Goal: Consume media (video, audio): Consume media (video, audio)

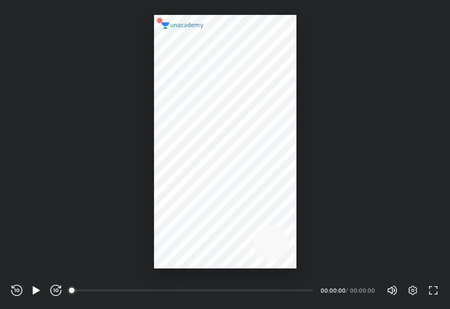
scroll to position [309, 450]
click at [38, 293] on icon "button" at bounding box center [36, 290] width 11 height 11
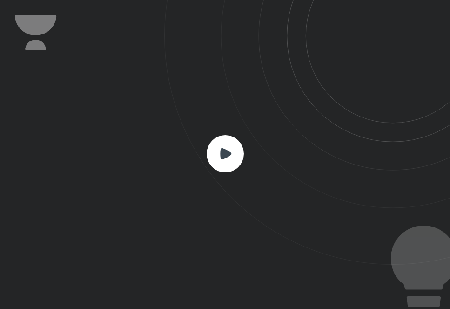
click at [217, 164] on rect at bounding box center [225, 153] width 37 height 37
click at [233, 156] on rect at bounding box center [225, 153] width 37 height 37
click at [233, 155] on rect at bounding box center [225, 153] width 37 height 37
click at [232, 151] on rect at bounding box center [225, 153] width 37 height 37
click at [225, 148] on rect at bounding box center [225, 153] width 37 height 37
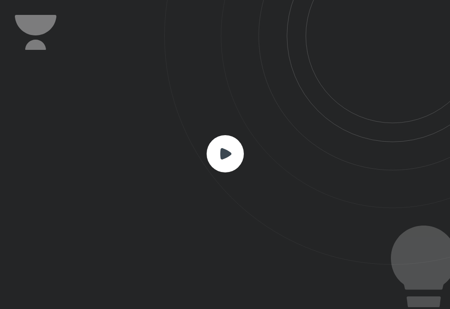
click at [225, 148] on rect at bounding box center [225, 153] width 37 height 37
click at [224, 146] on rect at bounding box center [225, 153] width 37 height 37
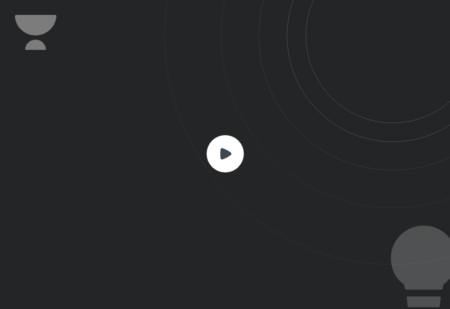
click at [238, 146] on rect at bounding box center [225, 153] width 37 height 37
click at [239, 143] on rect at bounding box center [225, 153] width 37 height 37
drag, startPoint x: 239, startPoint y: 143, endPoint x: 235, endPoint y: 140, distance: 5.3
click at [235, 140] on rect at bounding box center [225, 153] width 37 height 37
click at [237, 139] on rect at bounding box center [225, 153] width 37 height 37
